Goal: Task Accomplishment & Management: Manage account settings

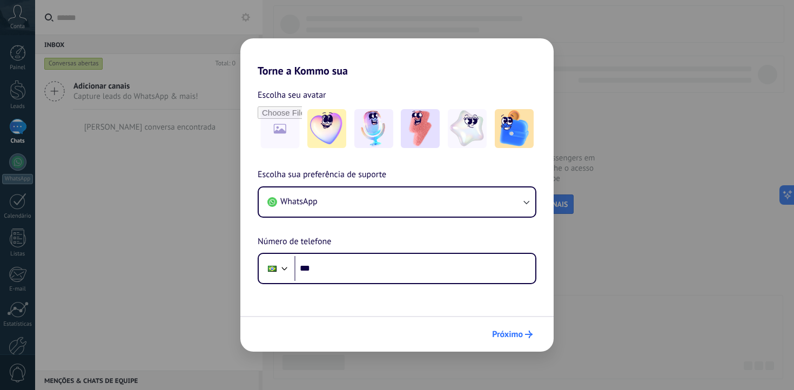
click at [515, 325] on button "Próximo" at bounding box center [512, 334] width 50 height 18
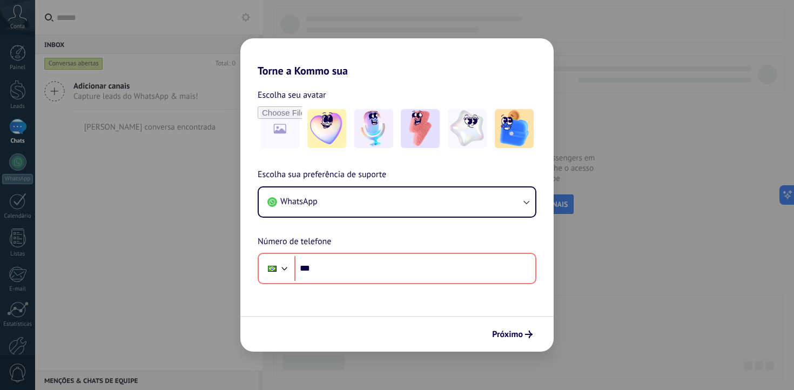
click at [596, 224] on div "Torne a Kommo sua Escolha seu avatar Escolha sua preferência de suporte WhatsAp…" at bounding box center [397, 195] width 794 height 390
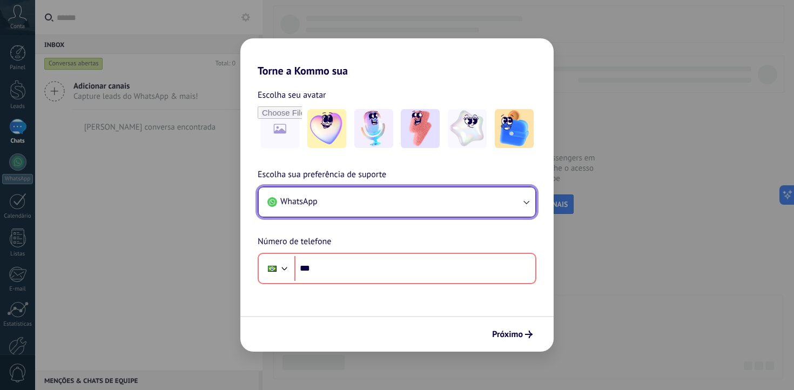
click at [399, 203] on button "WhatsApp" at bounding box center [397, 201] width 277 height 29
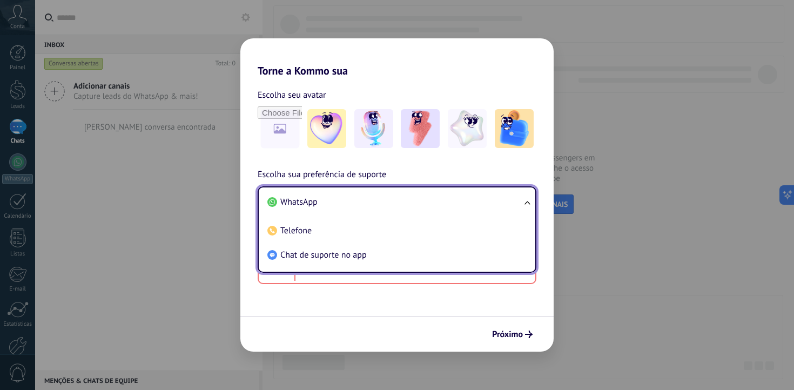
click at [344, 196] on li "WhatsApp" at bounding box center [395, 202] width 264 height 24
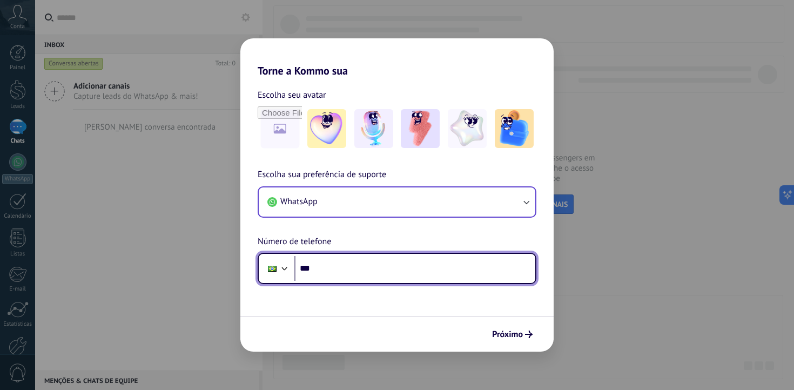
click at [351, 263] on input "***" at bounding box center [414, 268] width 241 height 25
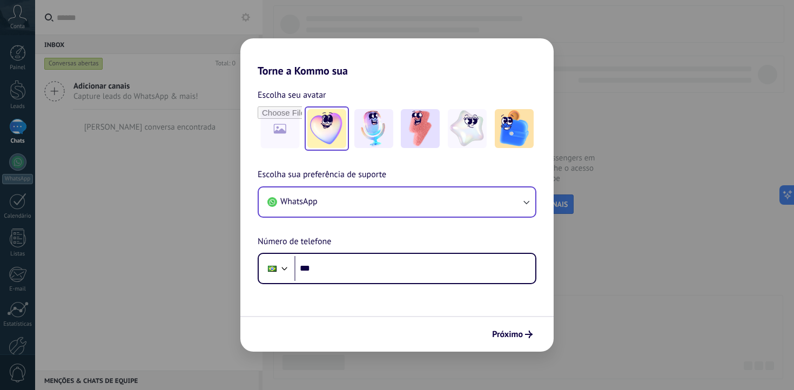
click at [316, 132] on img at bounding box center [326, 128] width 39 height 39
click at [529, 329] on button "Próximo" at bounding box center [512, 334] width 50 height 18
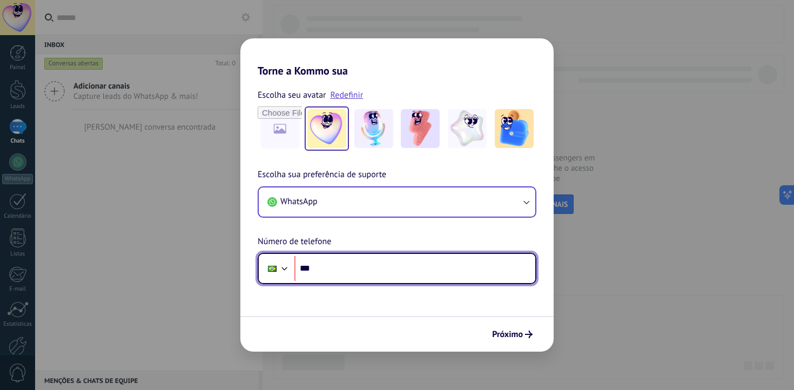
paste input "**********"
type input "**********"
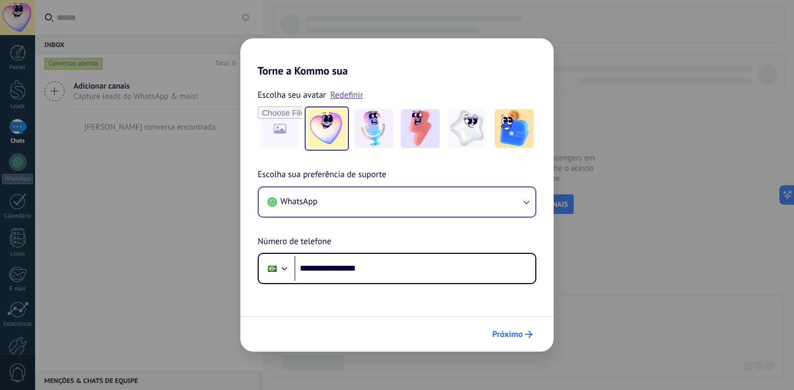
click at [514, 333] on span "Próximo" at bounding box center [507, 335] width 31 height 8
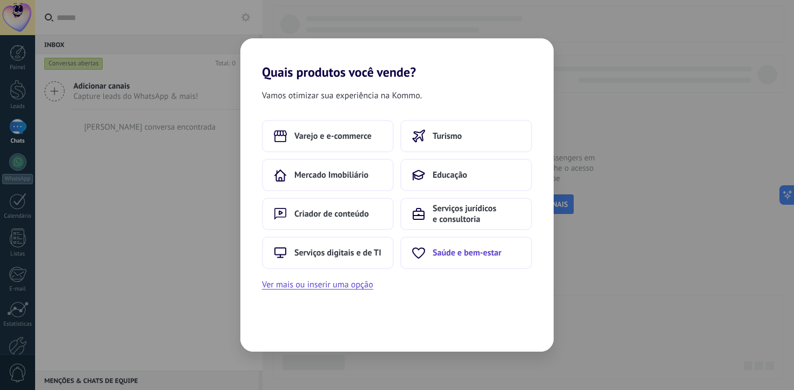
click at [438, 258] on span "Saúde e bem-estar" at bounding box center [467, 252] width 69 height 11
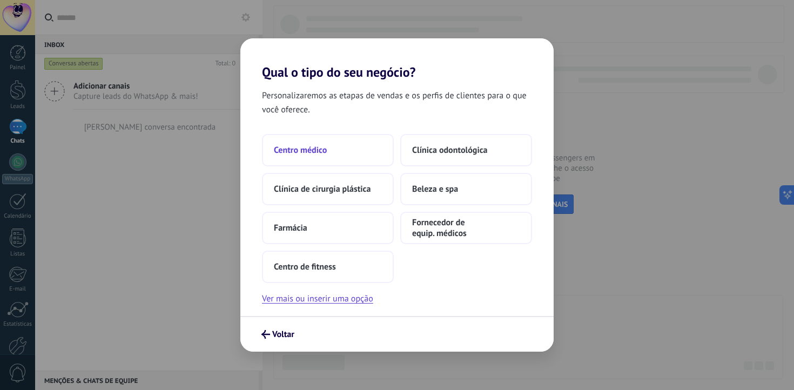
click at [366, 148] on button "Centro médico" at bounding box center [328, 150] width 132 height 32
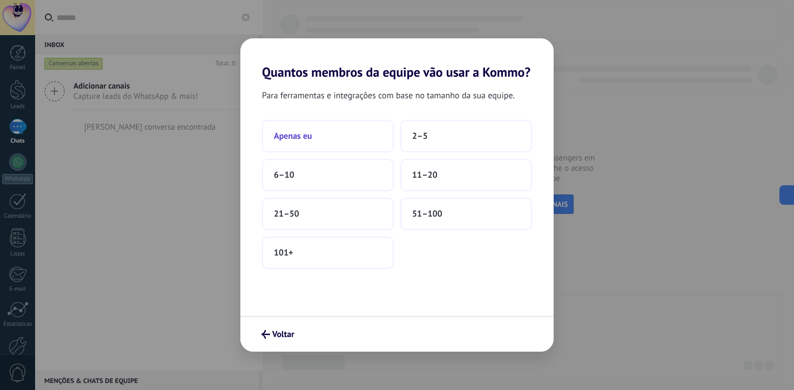
click at [331, 135] on button "Apenas eu" at bounding box center [328, 136] width 132 height 32
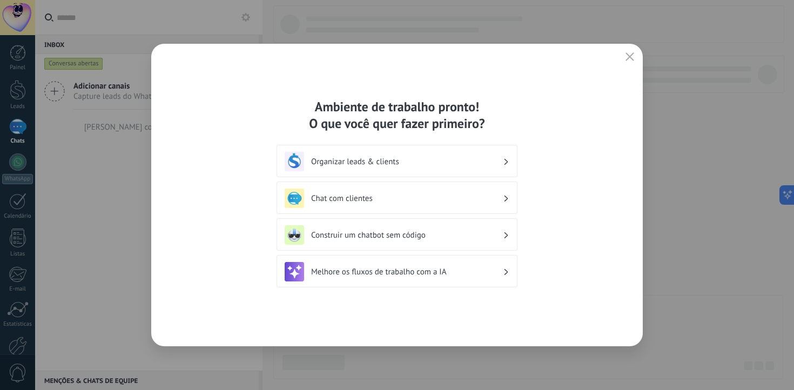
click at [629, 57] on use "button" at bounding box center [630, 56] width 8 height 8
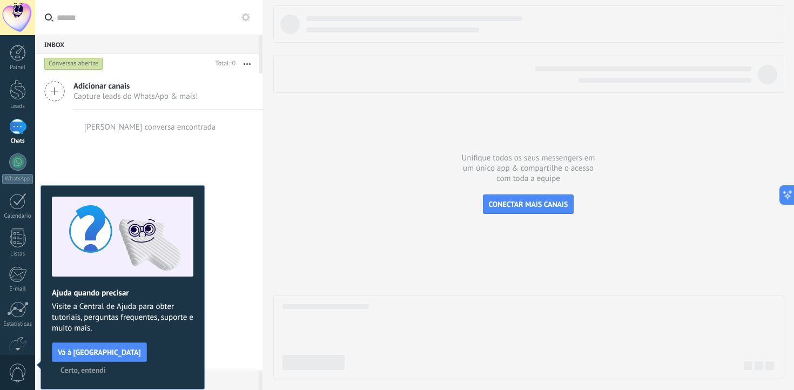
click at [187, 140] on div "Nenhuma conversa encontrada" at bounding box center [149, 127] width 134 height 35
click at [106, 366] on span "Certo, entendi" at bounding box center [83, 370] width 45 height 8
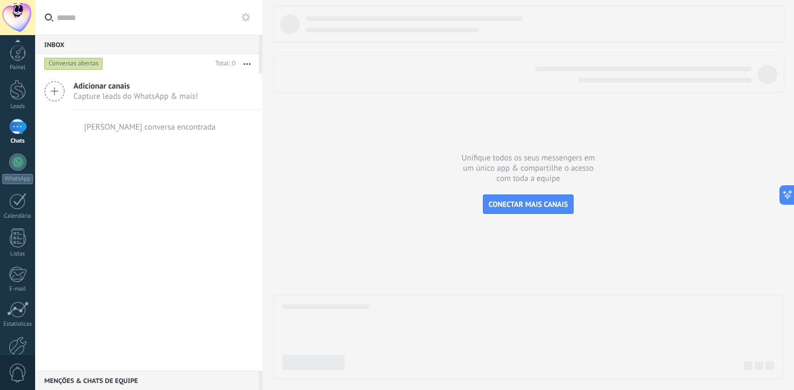
scroll to position [59, 0]
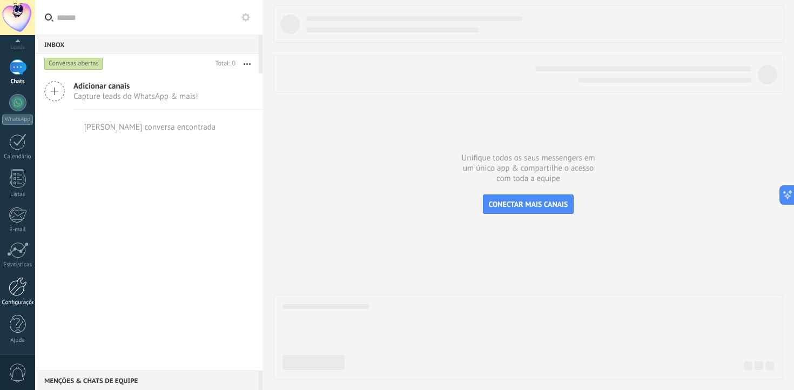
click at [15, 278] on div at bounding box center [18, 286] width 18 height 19
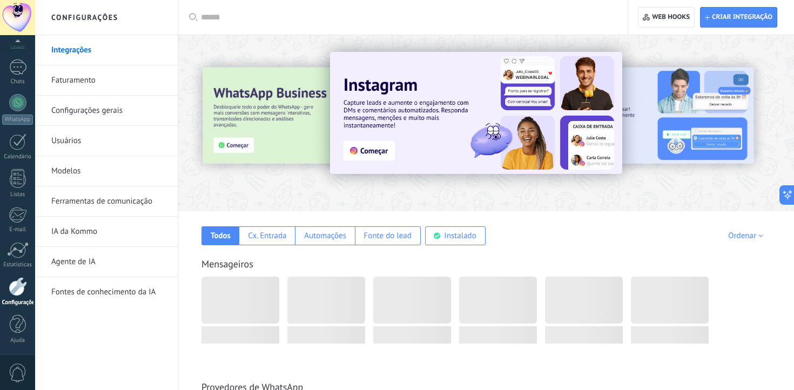
click at [91, 83] on link "Faturamento" at bounding box center [109, 80] width 116 height 30
